Goal: Task Accomplishment & Management: Use online tool/utility

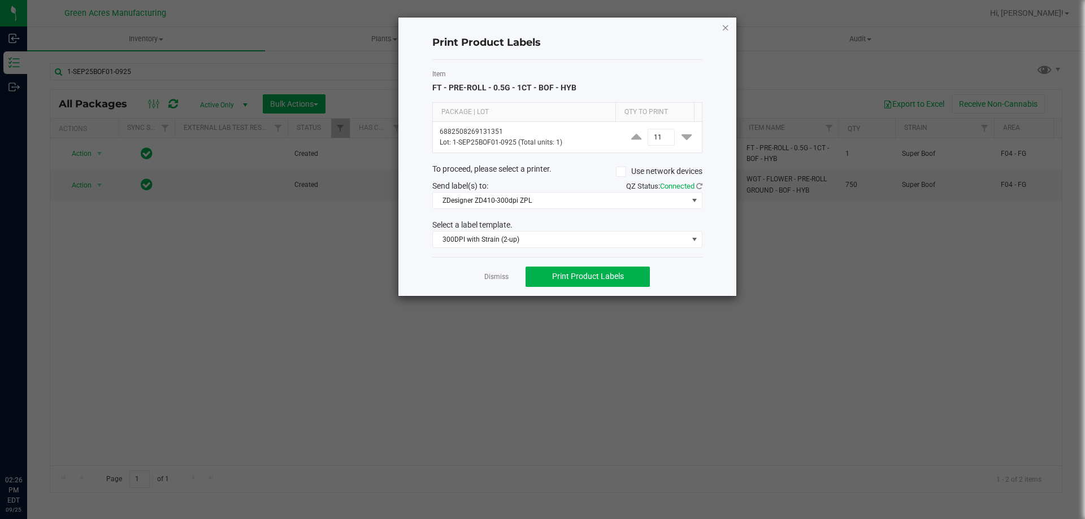
click at [725, 24] on icon "button" at bounding box center [726, 27] width 8 height 14
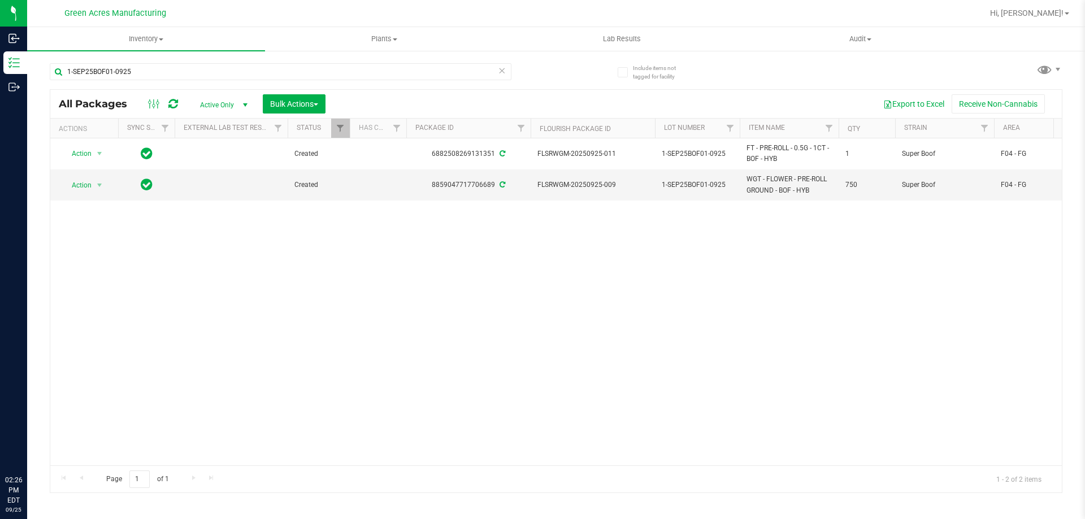
click at [505, 70] on icon at bounding box center [502, 70] width 8 height 14
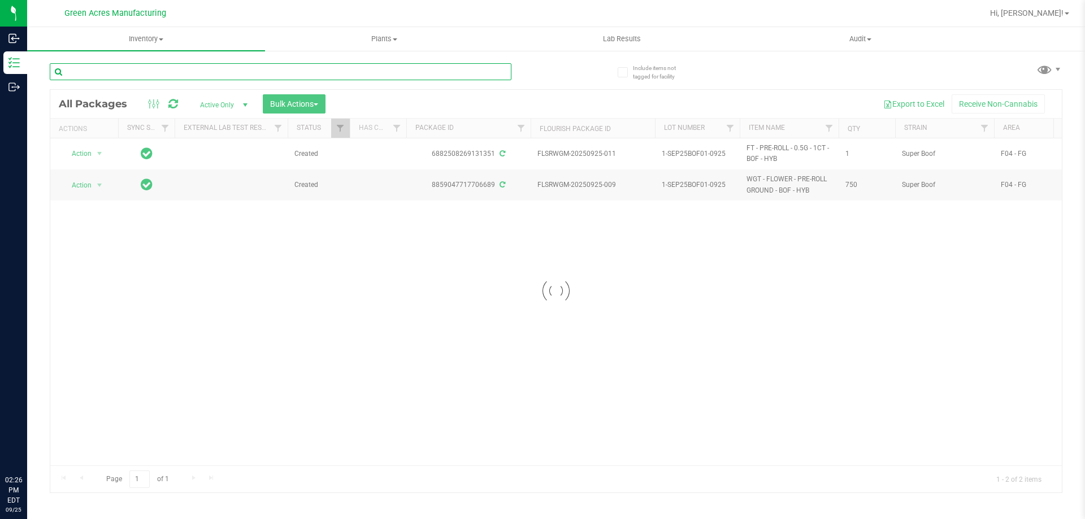
click at [466, 77] on input "text" at bounding box center [281, 71] width 462 height 17
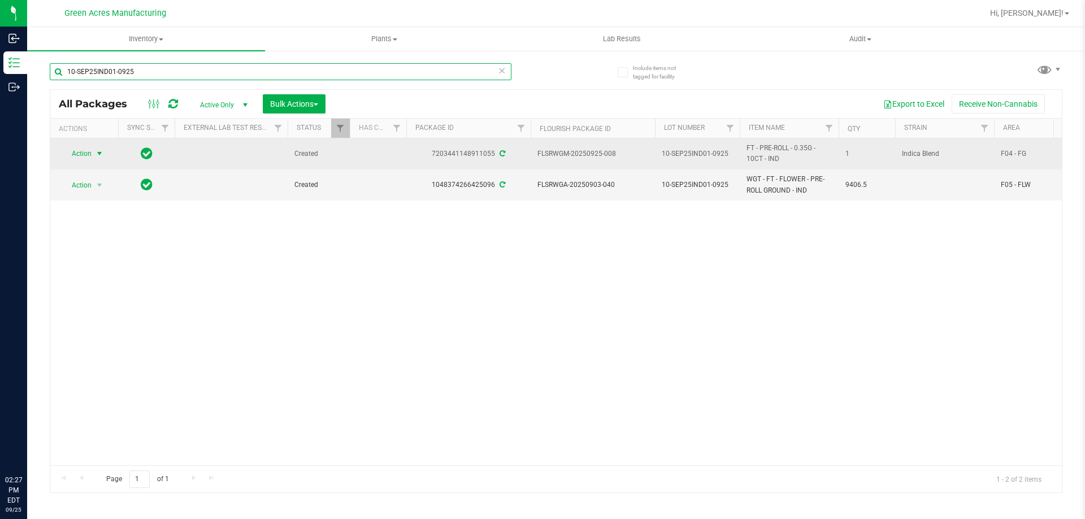
type input "10-SEP25IND01-0925"
click at [93, 155] on span "select" at bounding box center [100, 154] width 14 height 16
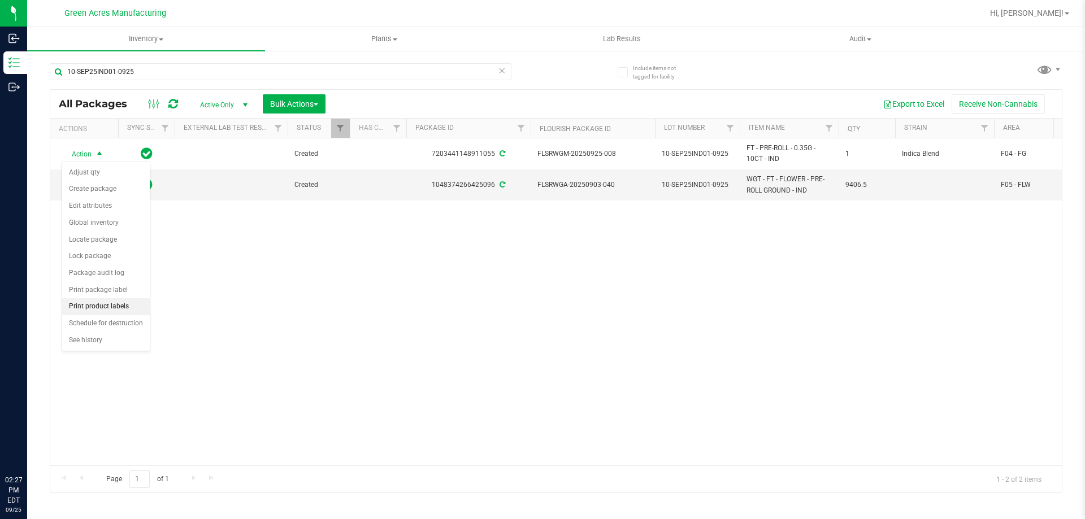
drag, startPoint x: 114, startPoint y: 303, endPoint x: 125, endPoint y: 304, distance: 11.3
click at [115, 304] on li "Print product labels" at bounding box center [106, 306] width 88 height 17
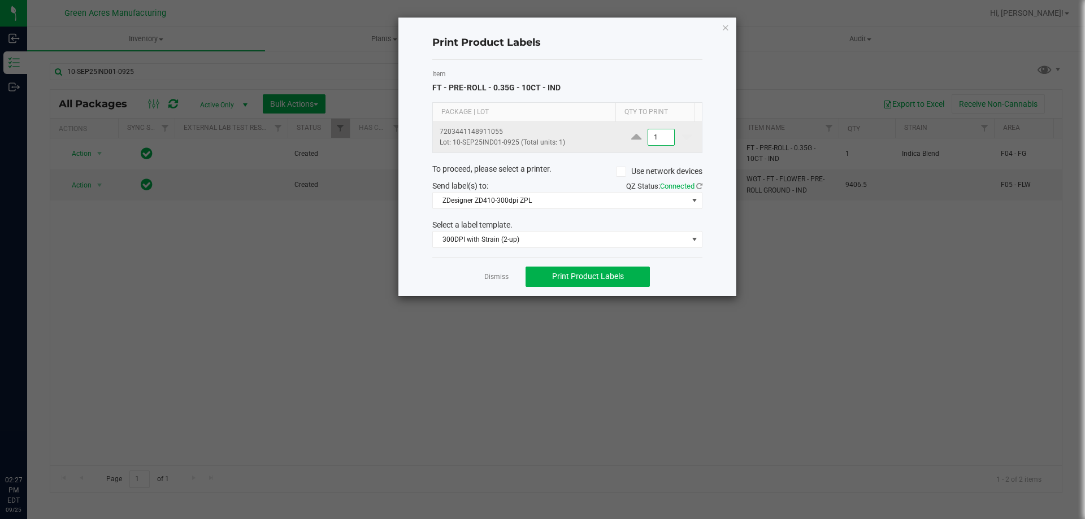
click at [663, 140] on input "1" at bounding box center [661, 137] width 26 height 16
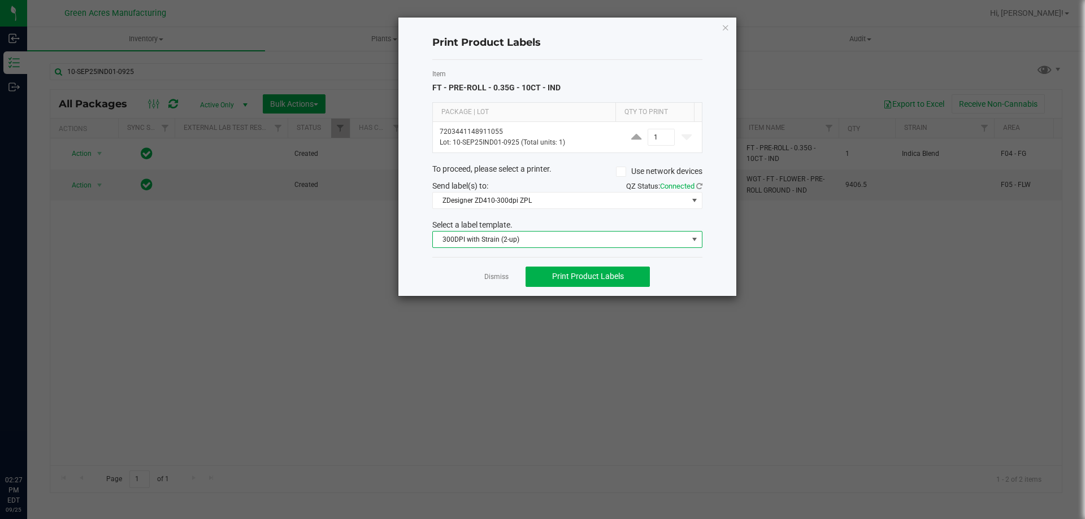
click at [572, 241] on span "300DPI with Strain (2-up)" at bounding box center [560, 240] width 255 height 16
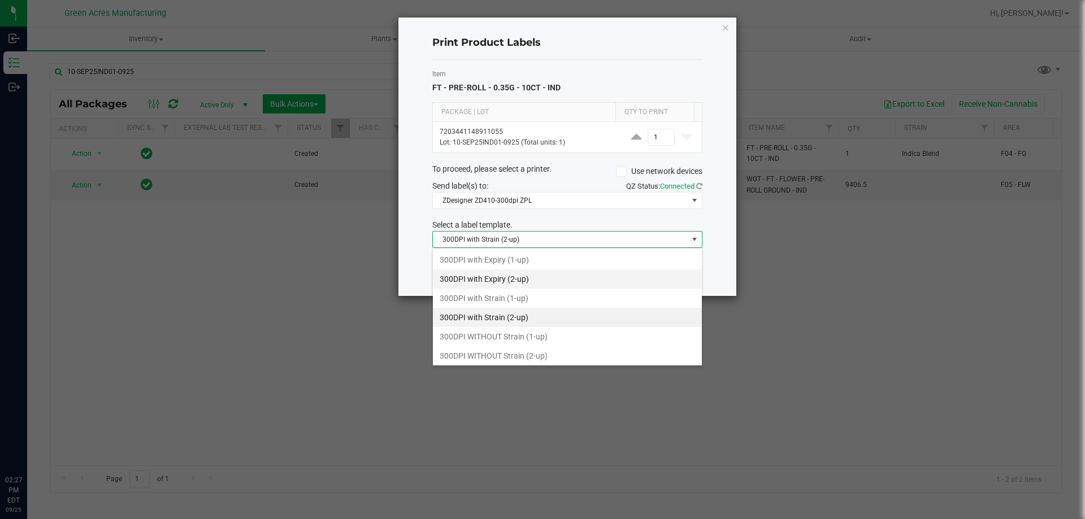
scroll to position [17, 270]
click at [520, 355] on li "300DPI WITHOUT Strain (2-up)" at bounding box center [567, 355] width 269 height 19
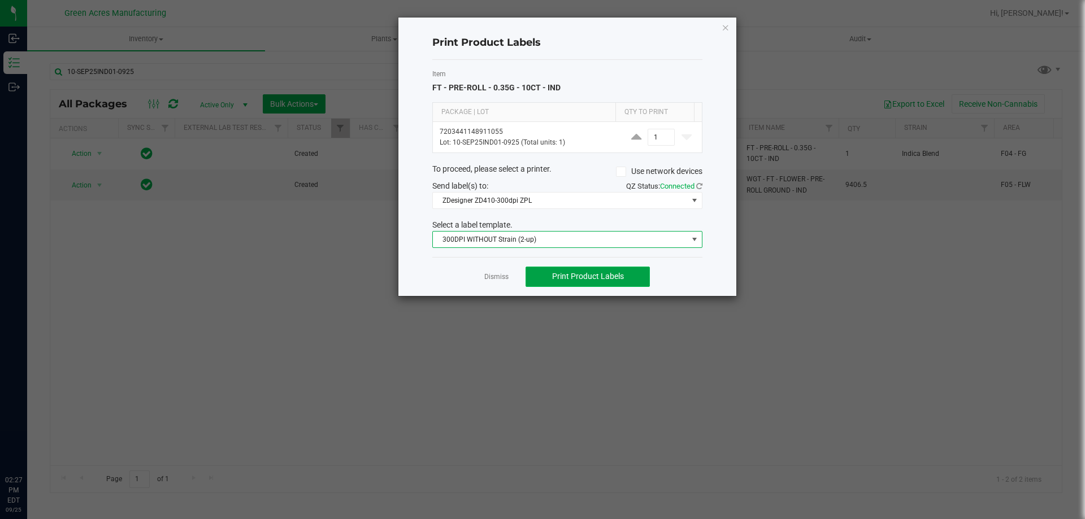
click at [551, 281] on button "Print Product Labels" at bounding box center [588, 277] width 124 height 20
